Goal: Information Seeking & Learning: Learn about a topic

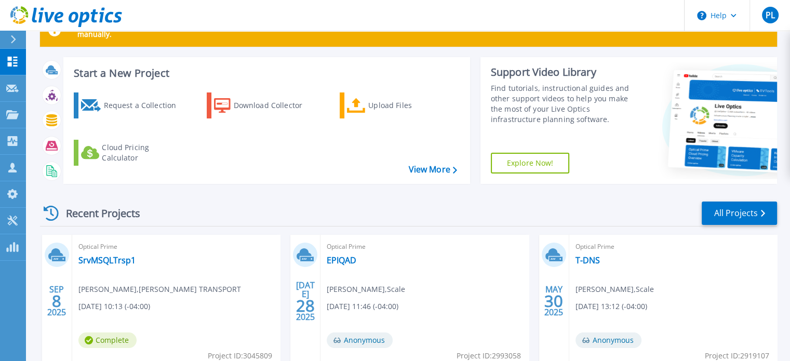
scroll to position [52, 0]
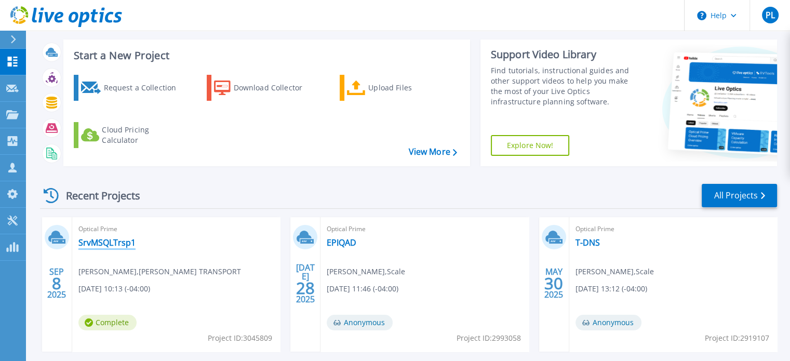
click at [110, 242] on link "SrvMSQLTrsp1" at bounding box center [106, 242] width 57 height 10
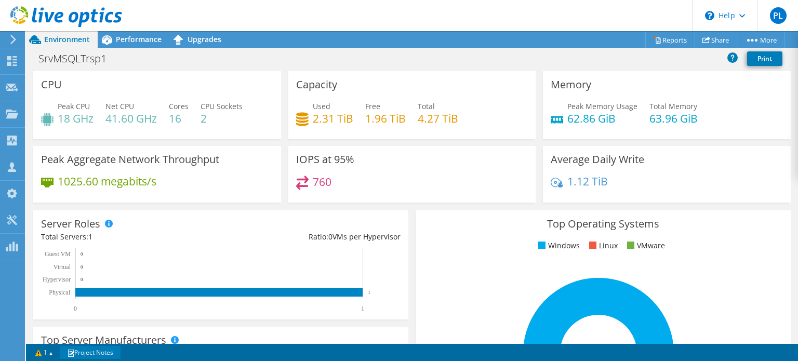
click at [74, 355] on span at bounding box center [70, 353] width 7 height 7
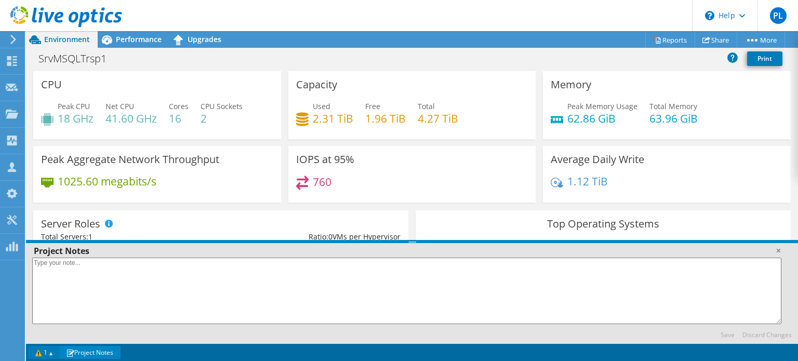
click at [46, 352] on link "1" at bounding box center [44, 352] width 32 height 13
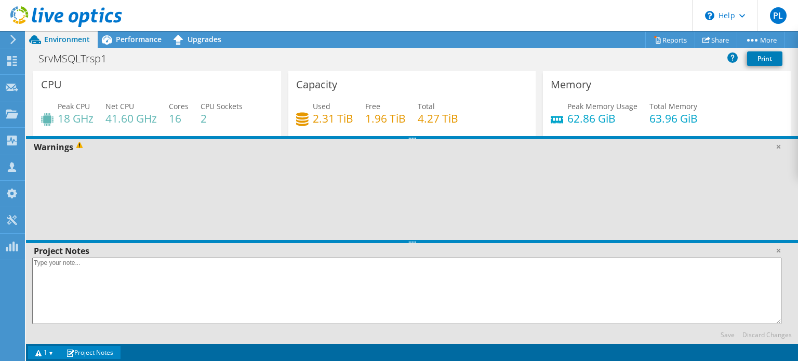
click at [254, 63] on div "SrvMSQLTrsp1 Print" at bounding box center [412, 58] width 772 height 19
click at [147, 42] on span "Performance" at bounding box center [139, 39] width 46 height 10
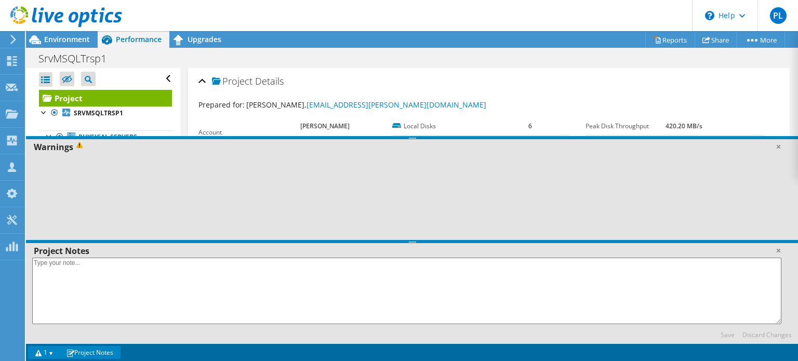
click at [54, 353] on link "1" at bounding box center [44, 352] width 32 height 13
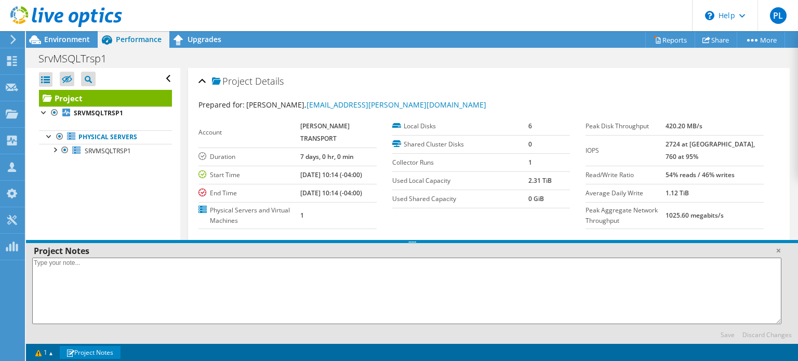
click at [74, 351] on span at bounding box center [70, 353] width 7 height 7
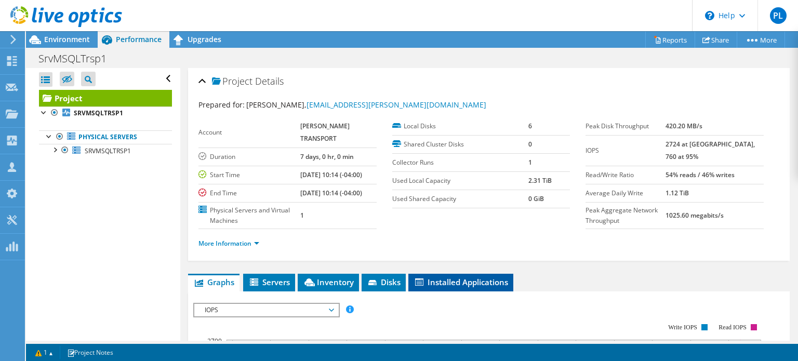
click at [458, 287] on span "Installed Applications" at bounding box center [461, 282] width 95 height 10
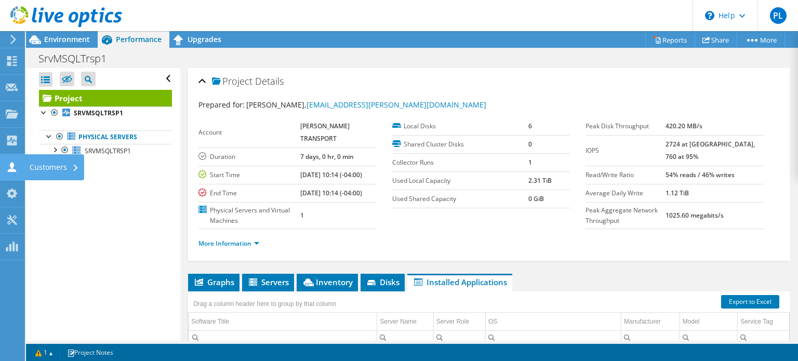
drag, startPoint x: 6, startPoint y: 164, endPoint x: 45, endPoint y: 164, distance: 38.5
click at [6, 164] on icon at bounding box center [12, 167] width 12 height 10
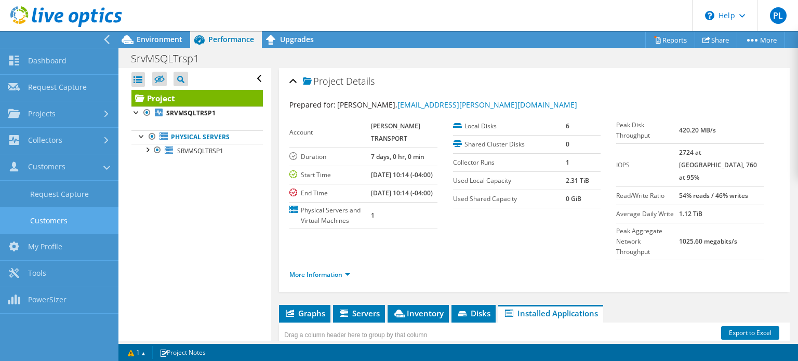
click at [43, 217] on link "Customers" at bounding box center [59, 220] width 118 height 26
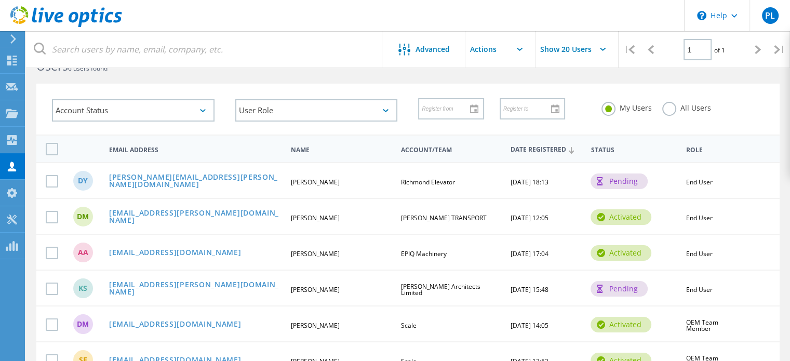
scroll to position [52, 0]
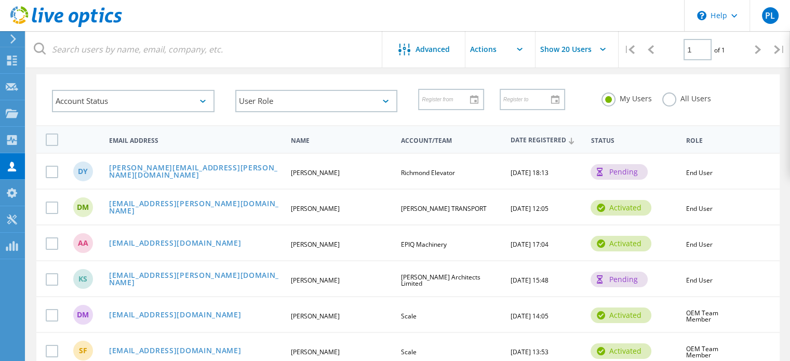
click at [666, 98] on label "All Users" at bounding box center [686, 97] width 49 height 10
click at [0, 0] on input "All Users" at bounding box center [0, 0] width 0 height 0
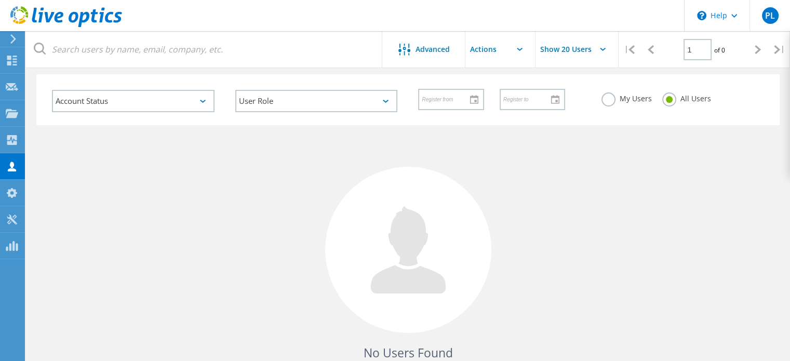
click at [613, 97] on label "My Users" at bounding box center [627, 97] width 50 height 10
click at [0, 0] on input "My Users" at bounding box center [0, 0] width 0 height 0
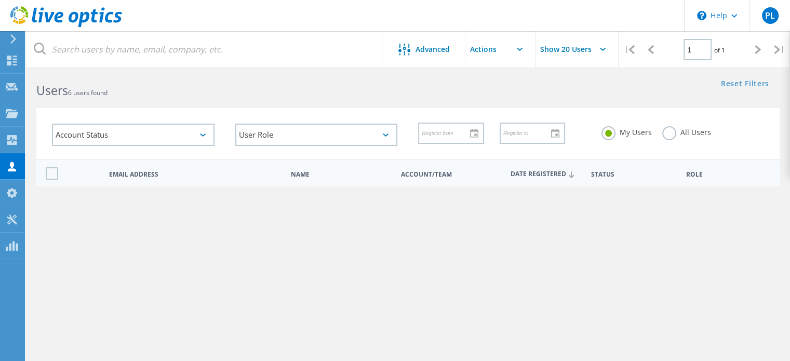
scroll to position [0, 0]
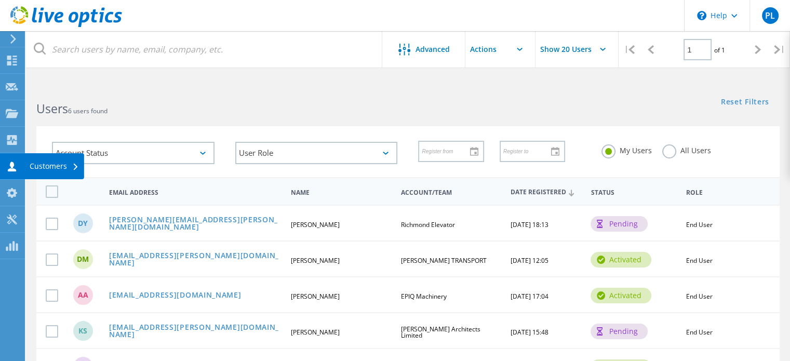
click at [15, 165] on icon at bounding box center [12, 167] width 12 height 10
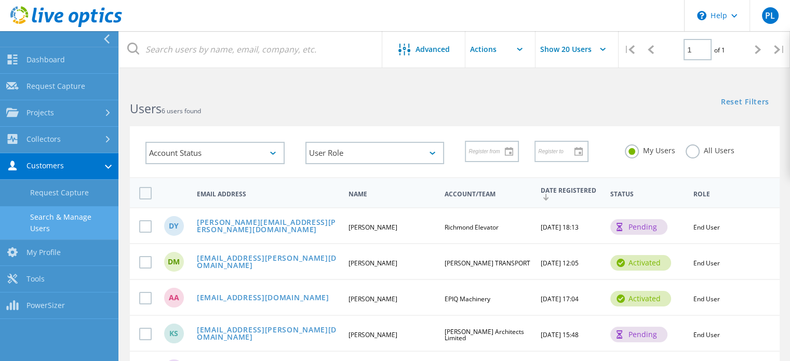
click at [55, 167] on link "Customers" at bounding box center [59, 166] width 118 height 26
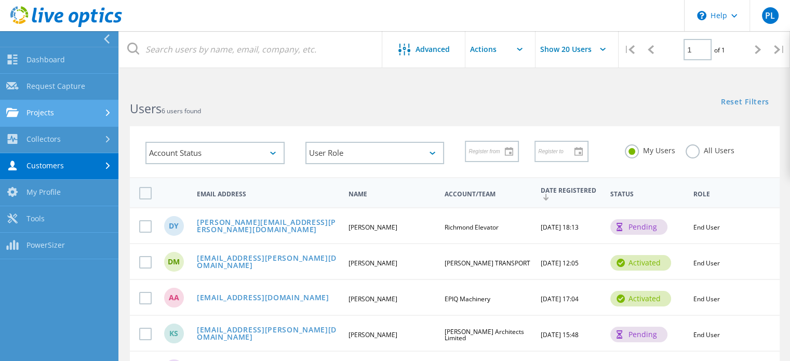
click at [46, 112] on link "Projects" at bounding box center [59, 113] width 118 height 26
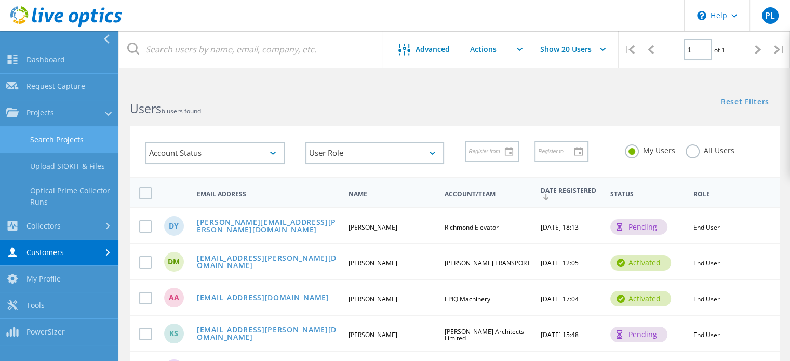
click at [42, 134] on link "Search Projects" at bounding box center [59, 140] width 118 height 26
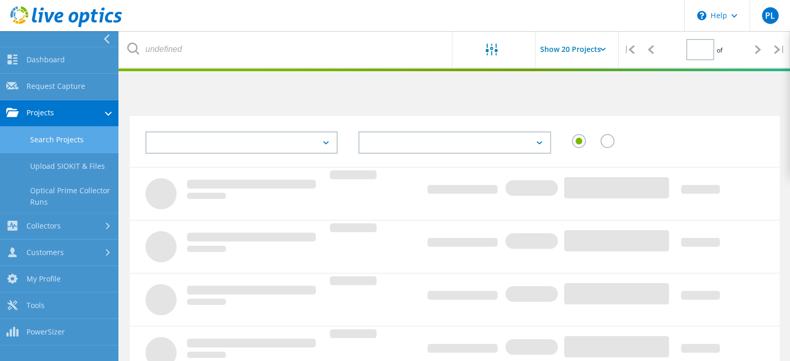
type input "1"
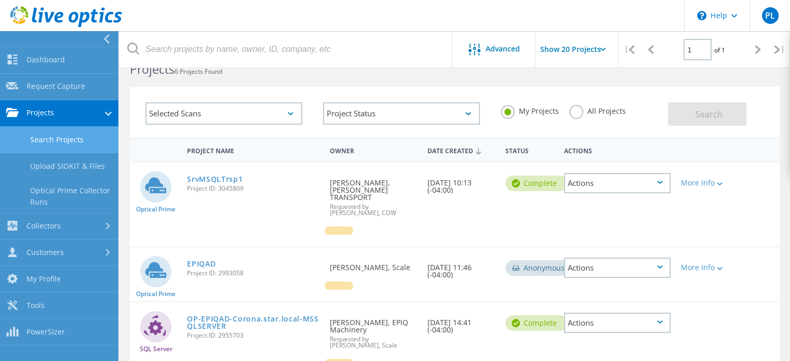
scroll to position [52, 0]
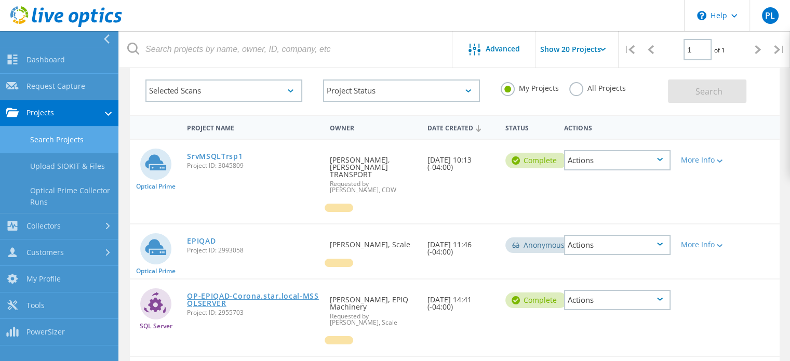
click at [214, 293] on link "OP-EPIQAD-Corona.star.local-MSSQLSERVER" at bounding box center [253, 300] width 132 height 15
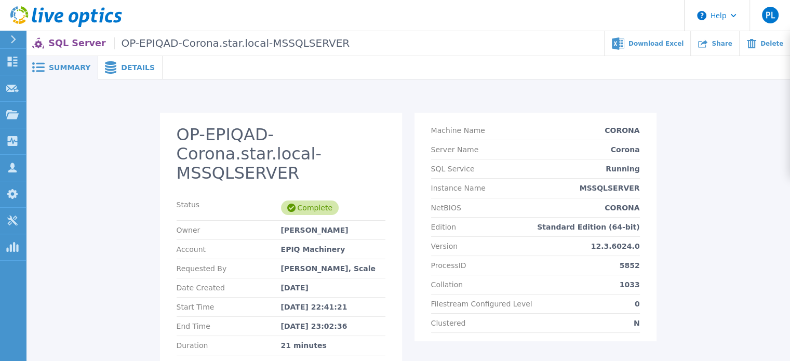
click at [110, 65] on icon at bounding box center [110, 67] width 12 height 12
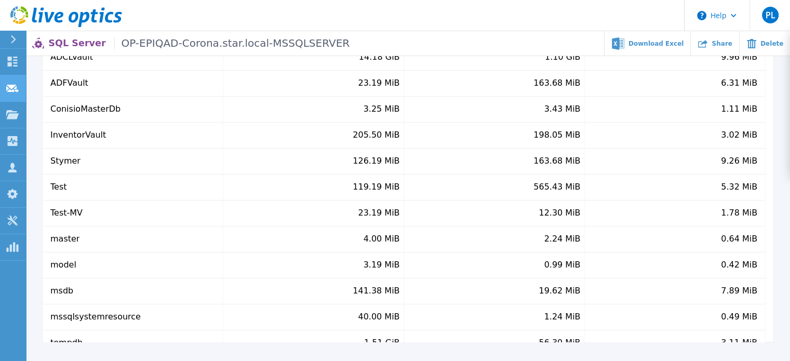
scroll to position [139, 0]
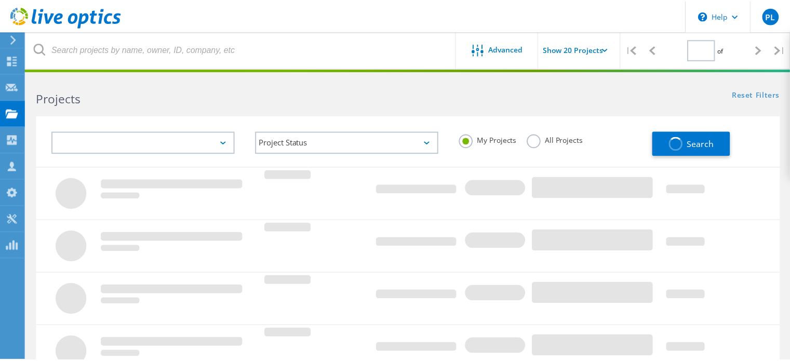
scroll to position [52, 0]
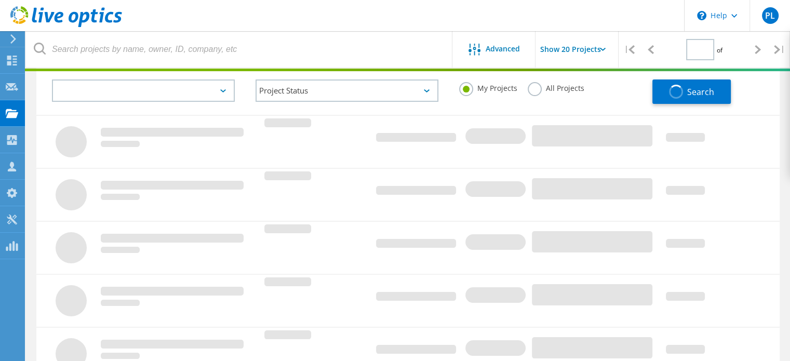
type input "1"
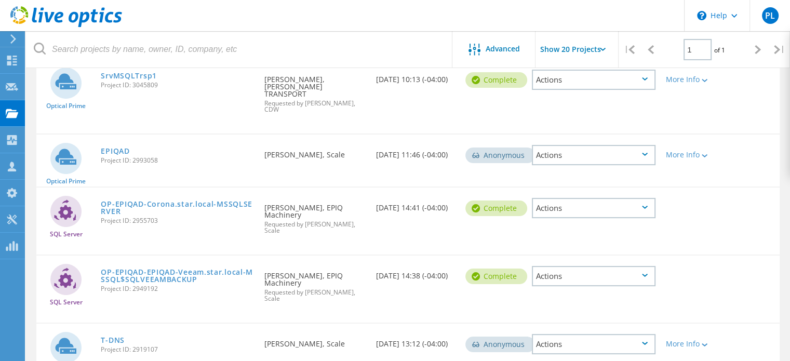
scroll to position [156, 0]
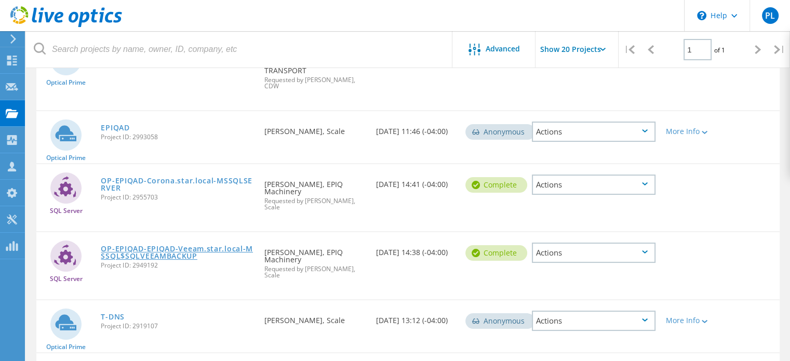
click at [121, 245] on link "OP-EPIQAD-EPIQAD-Veeam.star.local-MSSQL$SQLVEEAMBACKUP" at bounding box center [177, 252] width 153 height 15
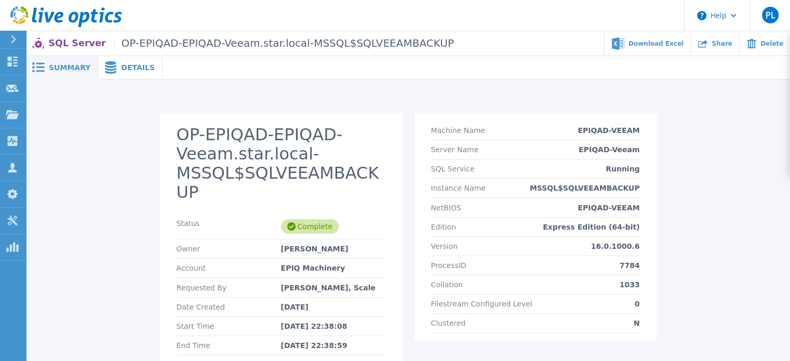
click at [129, 71] on span "Details" at bounding box center [138, 67] width 34 height 7
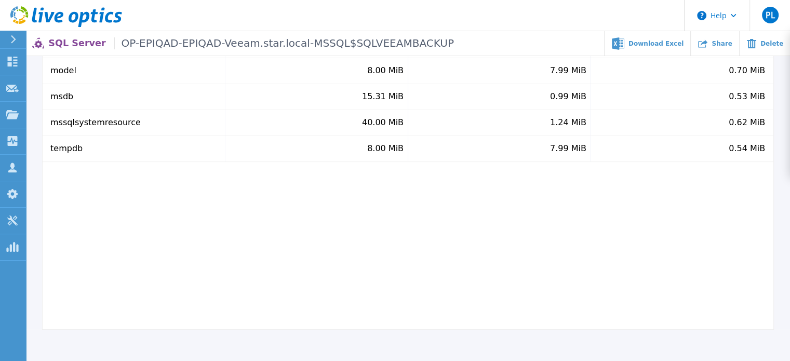
scroll to position [208, 0]
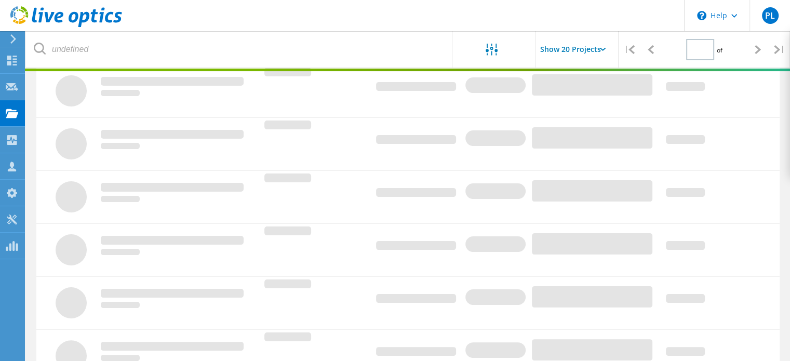
type input "1"
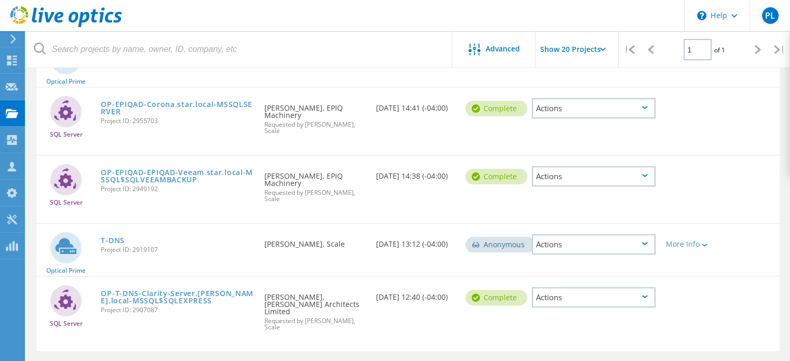
scroll to position [233, 0]
click at [138, 289] on link "OP-T-DNS-Clarity-Server.Parkin.local-MSSQL$SQLEXPRESS" at bounding box center [177, 296] width 153 height 15
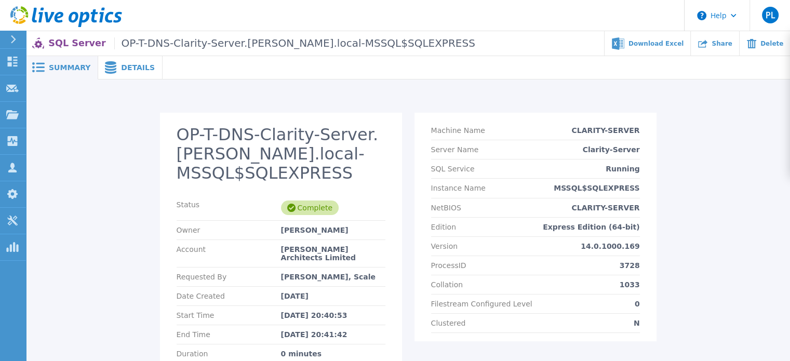
click at [121, 64] on span "Details" at bounding box center [138, 67] width 34 height 7
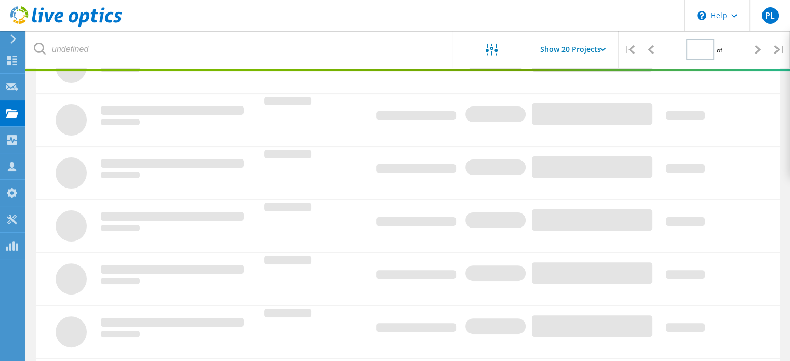
type input "1"
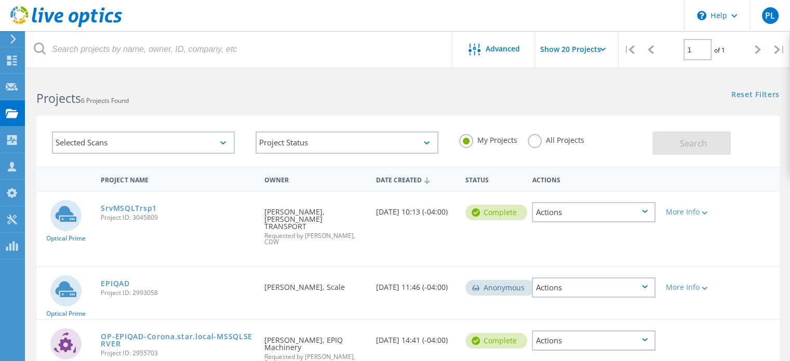
click at [593, 208] on div "Actions" at bounding box center [594, 212] width 124 height 20
click at [580, 185] on div "View Project" at bounding box center [594, 188] width 122 height 16
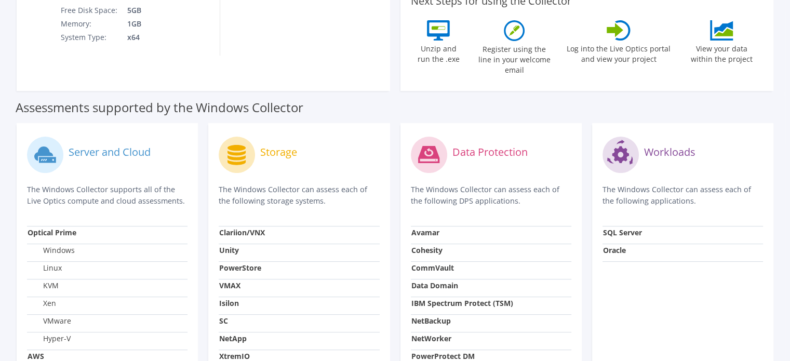
scroll to position [212, 0]
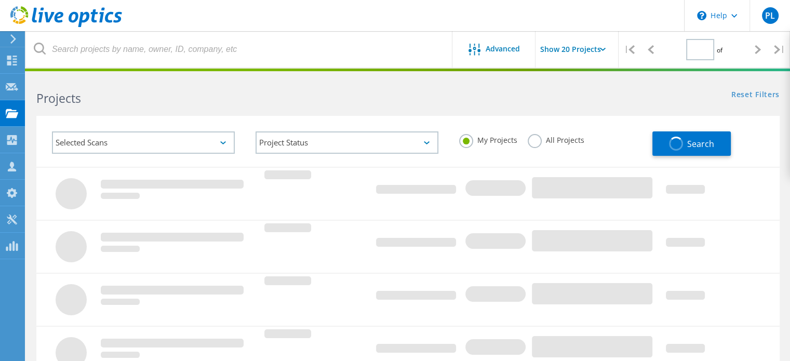
type input "1"
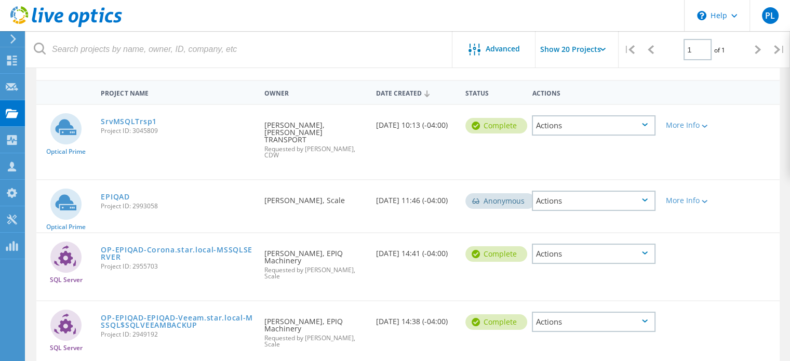
scroll to position [104, 0]
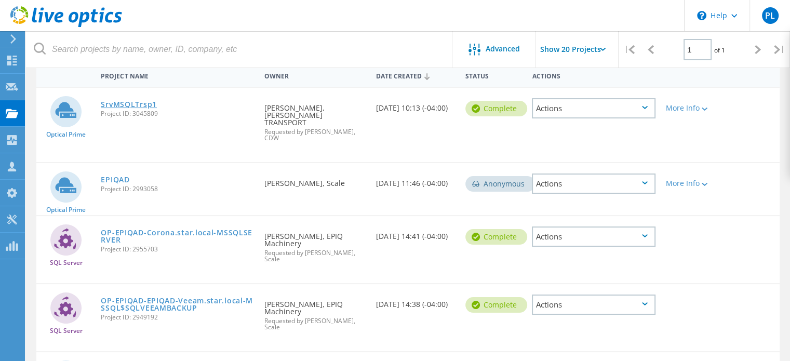
click at [131, 102] on link "SrvMSQLTrsp1" at bounding box center [129, 104] width 56 height 7
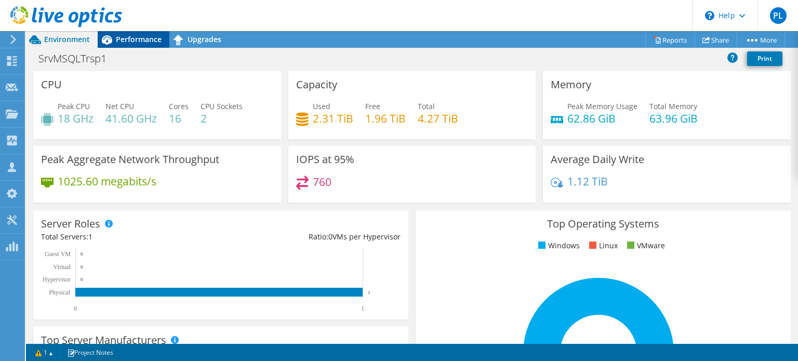
click at [118, 40] on span "Performance" at bounding box center [139, 39] width 46 height 10
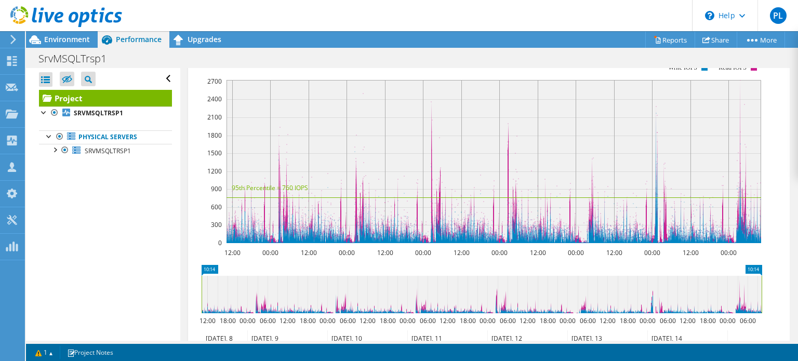
scroll to position [208, 0]
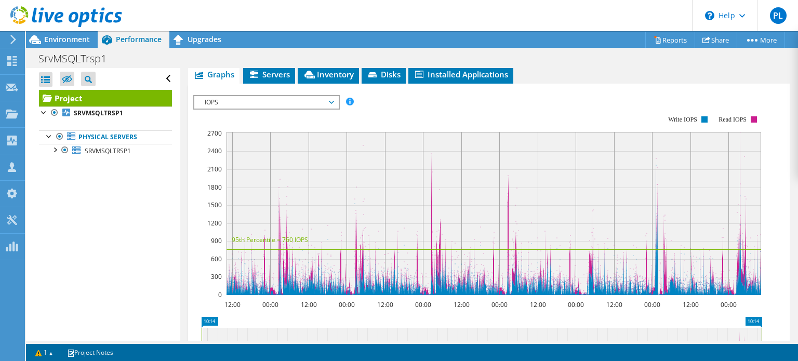
click at [321, 109] on span "IOPS" at bounding box center [267, 102] width 134 height 12
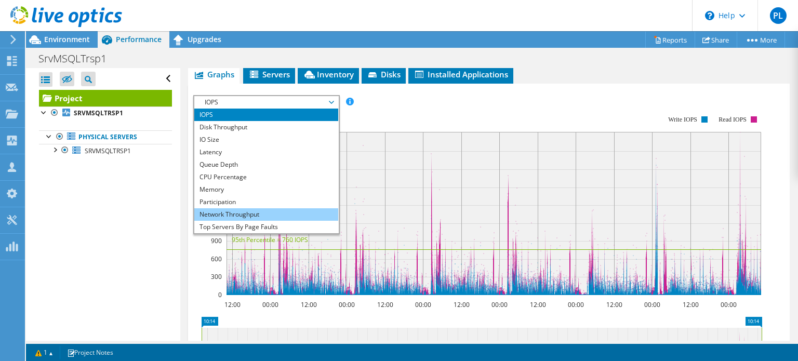
click at [243, 221] on li "Network Throughput" at bounding box center [266, 214] width 144 height 12
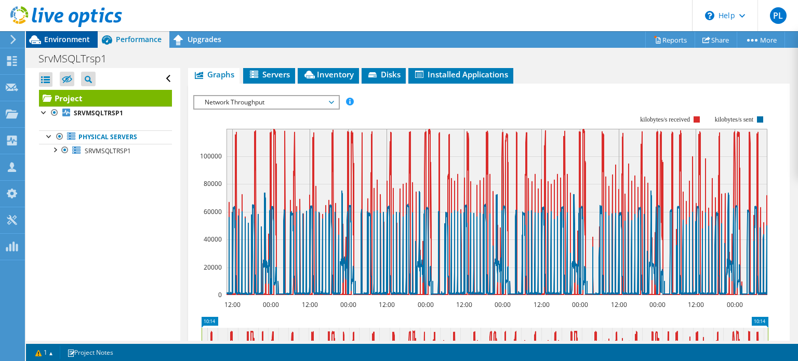
click at [69, 42] on span "Environment" at bounding box center [67, 39] width 46 height 10
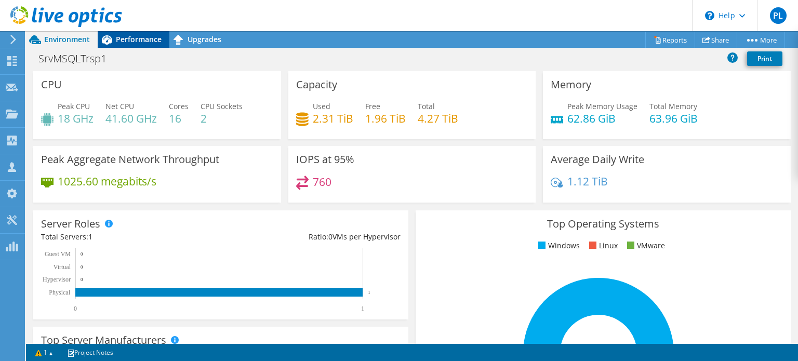
click at [134, 42] on span "Performance" at bounding box center [139, 39] width 46 height 10
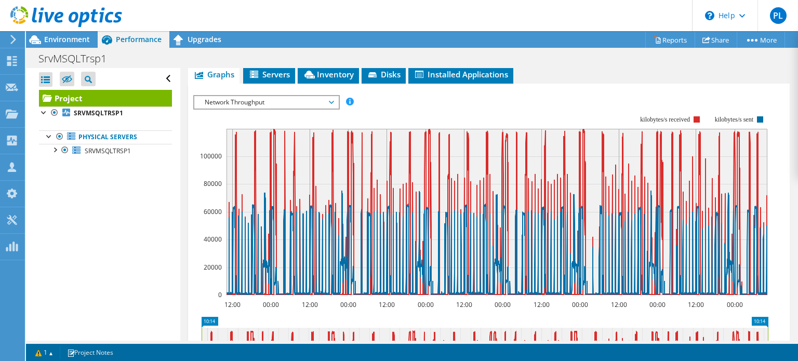
click at [262, 109] on span "Network Throughput" at bounding box center [267, 102] width 134 height 12
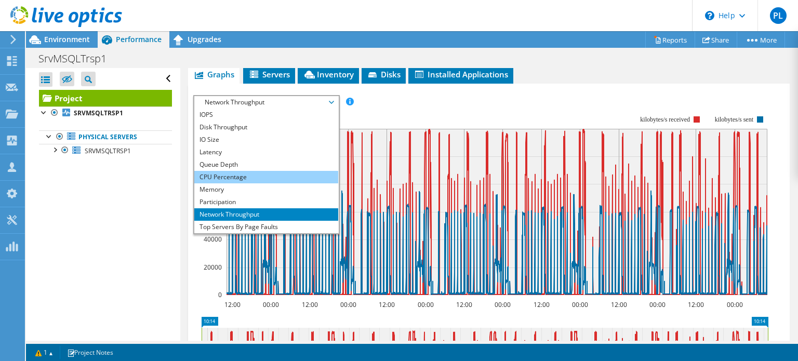
click at [239, 183] on li "CPU Percentage" at bounding box center [266, 177] width 144 height 12
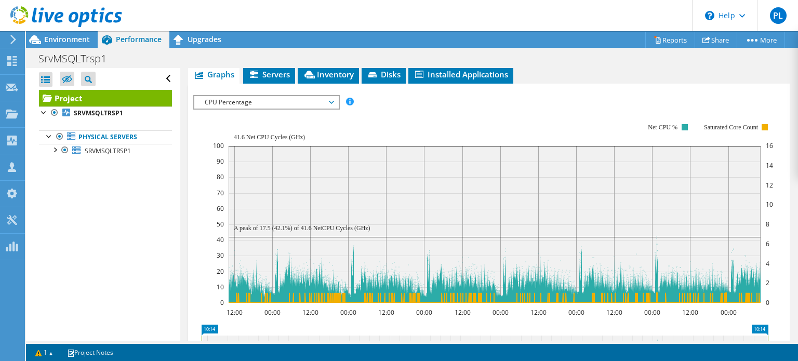
click at [314, 108] on span "CPU Percentage" at bounding box center [267, 102] width 134 height 12
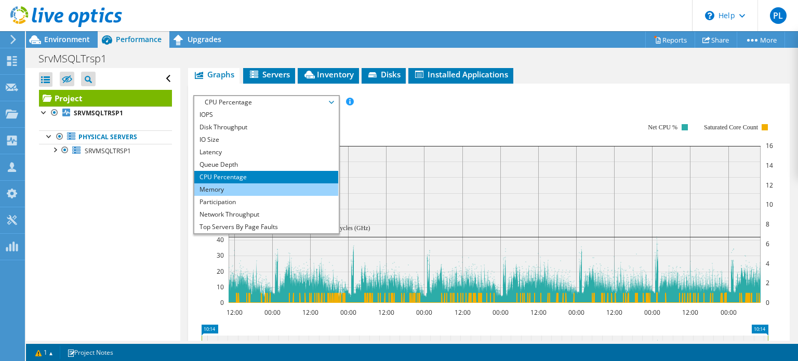
click at [220, 196] on li "Memory" at bounding box center [266, 189] width 144 height 12
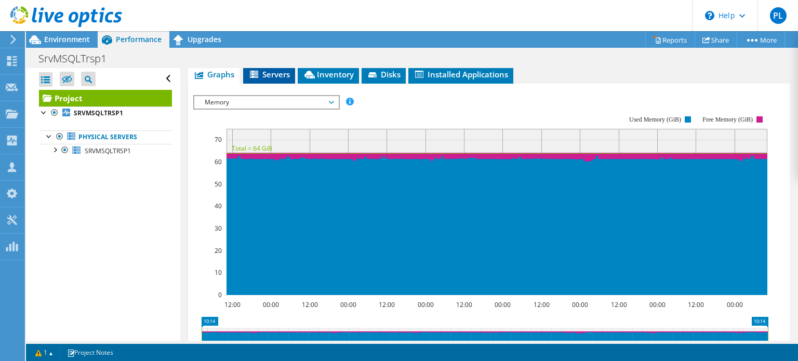
click at [277, 79] on span "Servers" at bounding box center [269, 74] width 42 height 10
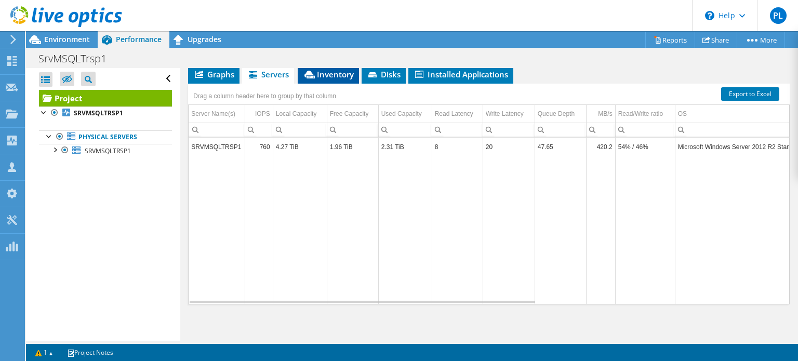
click at [321, 79] on span "Inventory" at bounding box center [328, 74] width 51 height 10
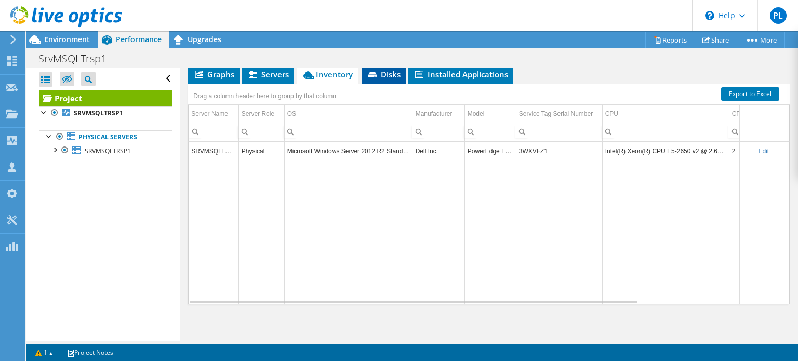
click at [383, 79] on span "Disks" at bounding box center [384, 74] width 34 height 10
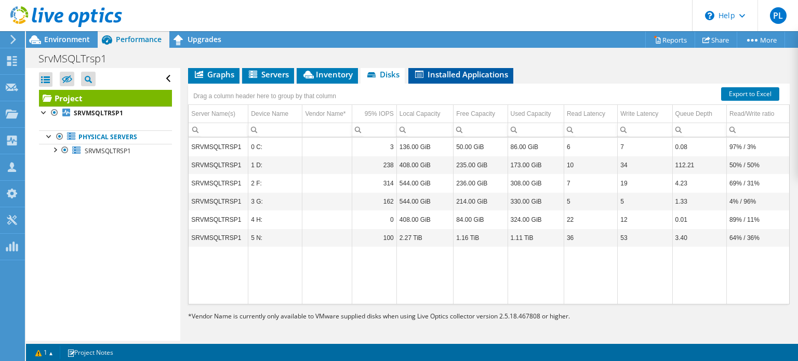
click at [442, 79] on span "Installed Applications" at bounding box center [461, 74] width 95 height 10
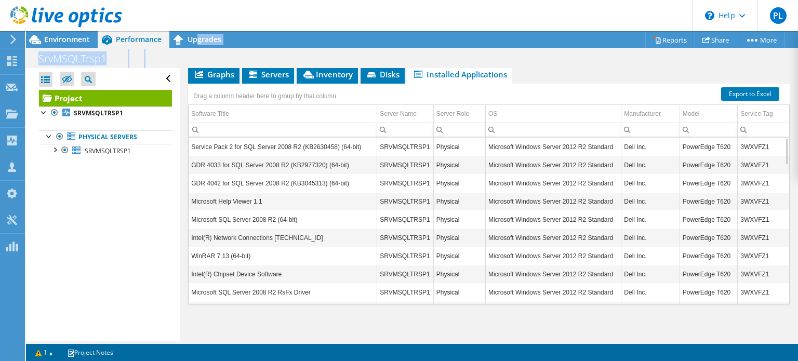
drag, startPoint x: 195, startPoint y: 37, endPoint x: 260, endPoint y: 56, distance: 66.9
click at [260, 56] on div "Project Actions Project Actions Reports Share More" at bounding box center [412, 196] width 772 height 330
click at [268, 58] on div "SrvMSQLTrsp1 Print" at bounding box center [412, 58] width 772 height 19
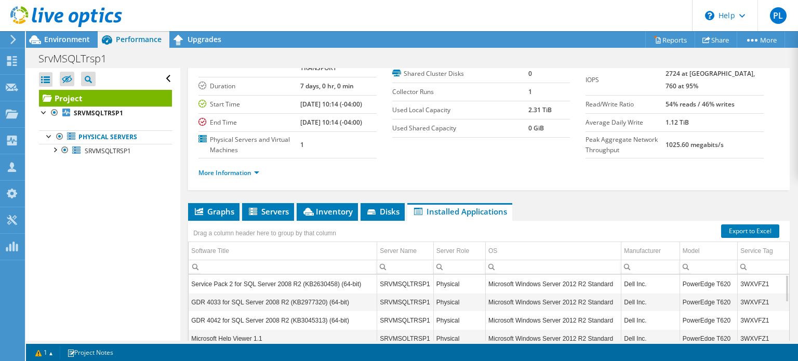
scroll to position [0, 0]
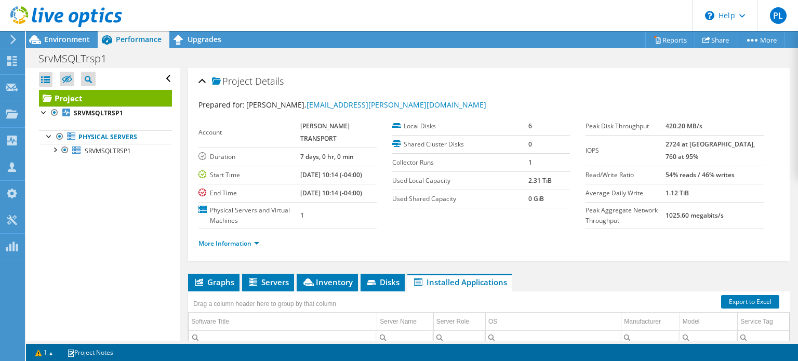
click at [435, 57] on div "SrvMSQLTrsp1 Print" at bounding box center [412, 58] width 772 height 19
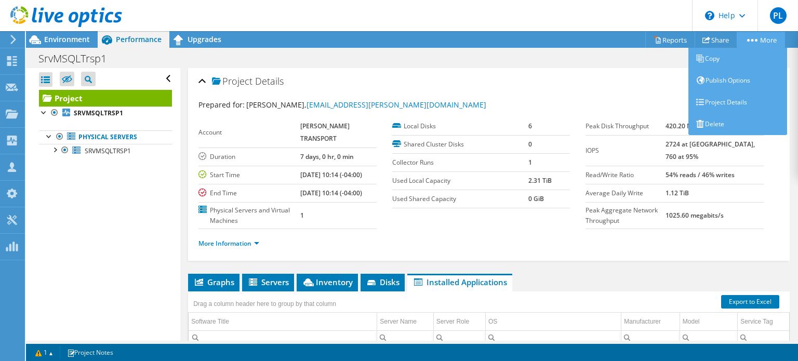
click at [775, 37] on link "More" at bounding box center [761, 40] width 48 height 16
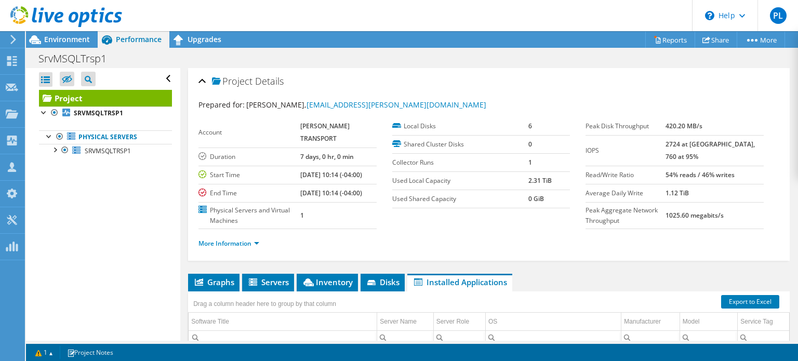
click at [567, 80] on div "Project Details" at bounding box center [488, 82] width 581 height 22
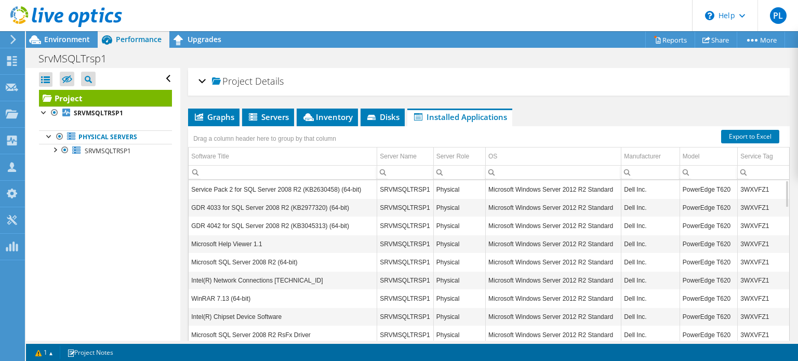
click at [201, 84] on div "Project Details" at bounding box center [488, 82] width 581 height 22
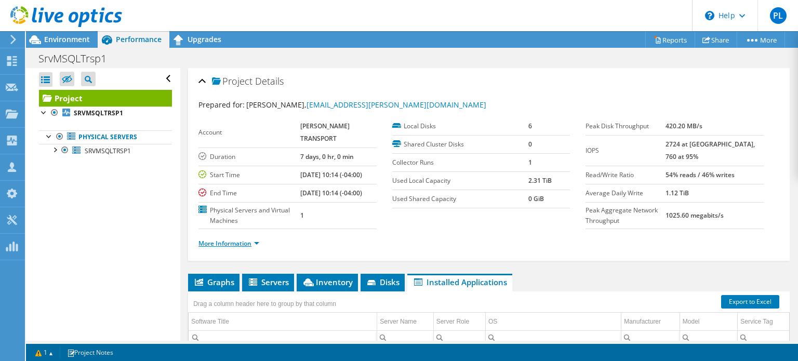
click at [227, 248] on link "More Information" at bounding box center [228, 243] width 61 height 9
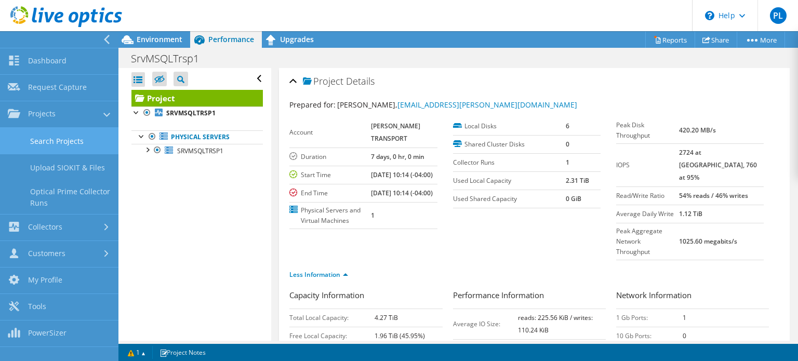
click at [44, 137] on link "Search Projects" at bounding box center [59, 141] width 118 height 26
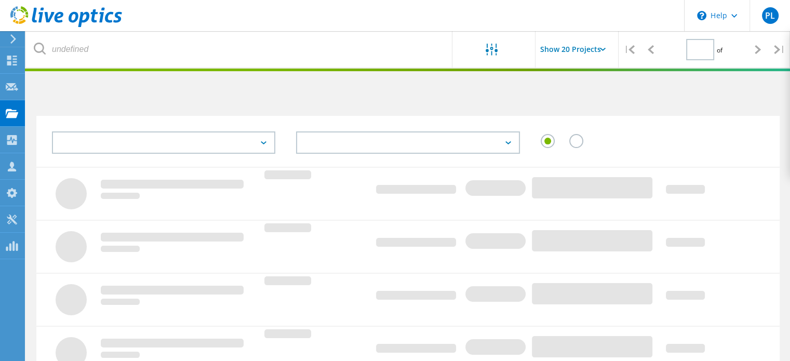
type input "1"
